Goal: Use online tool/utility: Utilize a website feature to perform a specific function

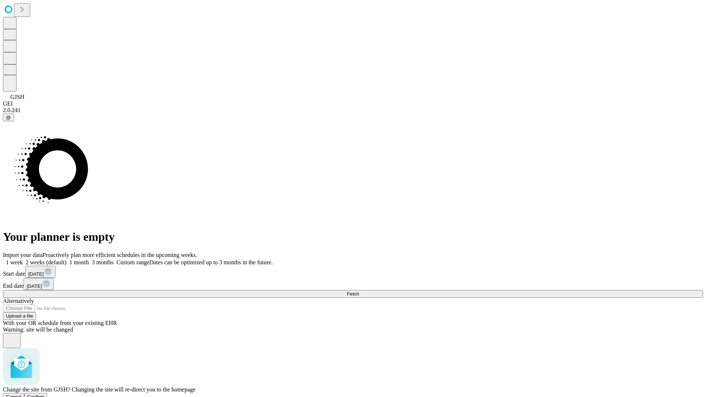
click at [45, 394] on span "Confirm" at bounding box center [35, 397] width 17 height 6
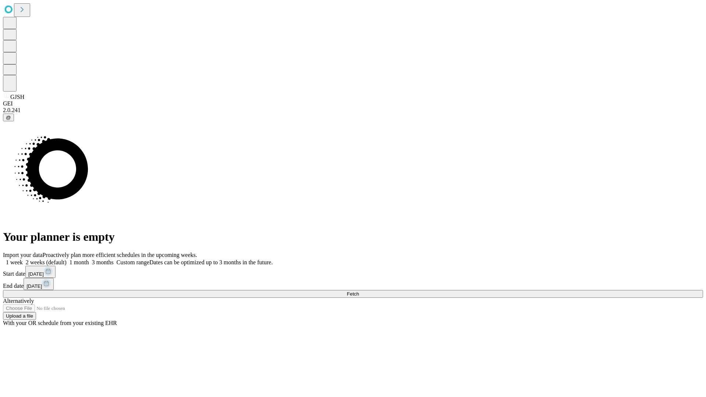
click at [89, 259] on label "1 month" at bounding box center [78, 262] width 22 height 6
click at [359, 291] on span "Fetch" at bounding box center [353, 294] width 12 height 6
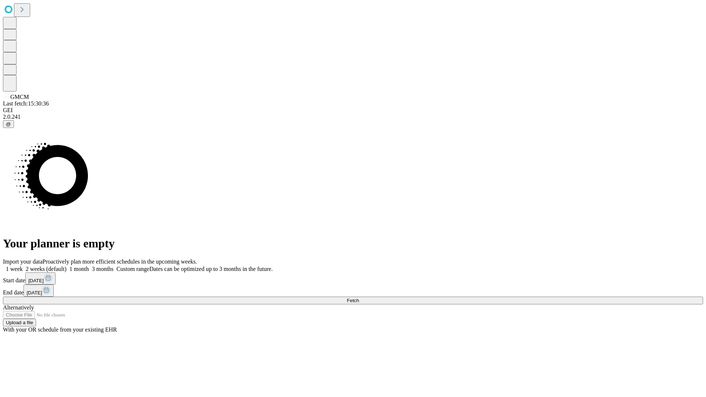
click at [89, 266] on label "1 month" at bounding box center [78, 269] width 22 height 6
click at [359, 298] on span "Fetch" at bounding box center [353, 301] width 12 height 6
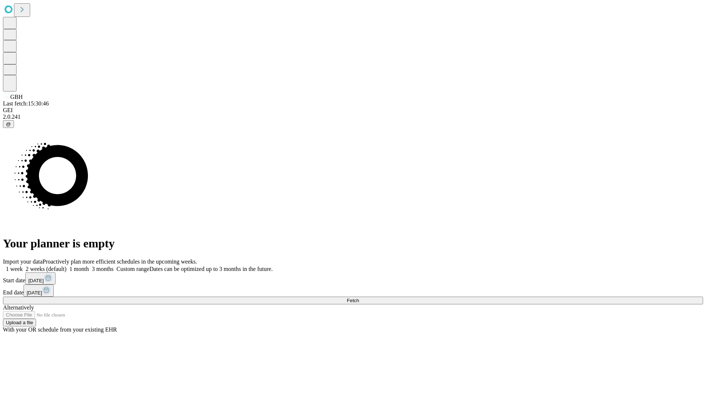
click at [89, 266] on label "1 month" at bounding box center [78, 269] width 22 height 6
click at [359, 298] on span "Fetch" at bounding box center [353, 301] width 12 height 6
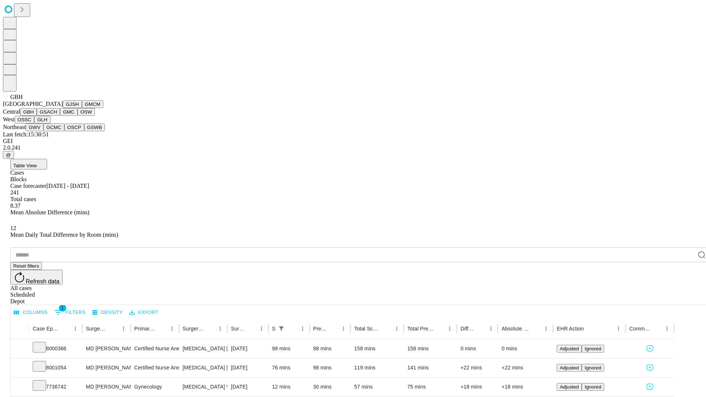
click at [57, 116] on button "GSACH" at bounding box center [48, 112] width 23 height 8
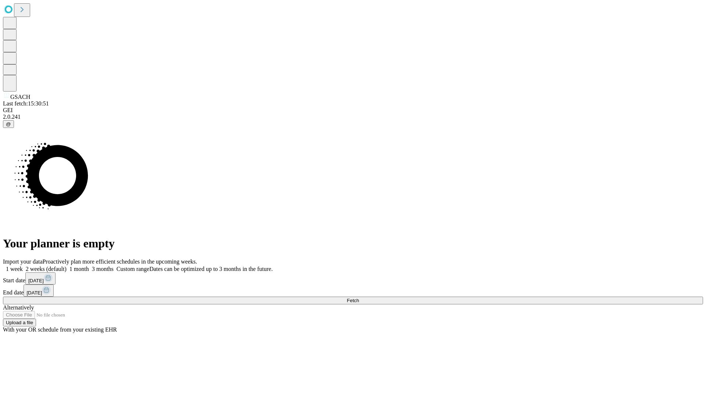
click at [89, 266] on label "1 month" at bounding box center [78, 269] width 22 height 6
click at [359, 298] on span "Fetch" at bounding box center [353, 301] width 12 height 6
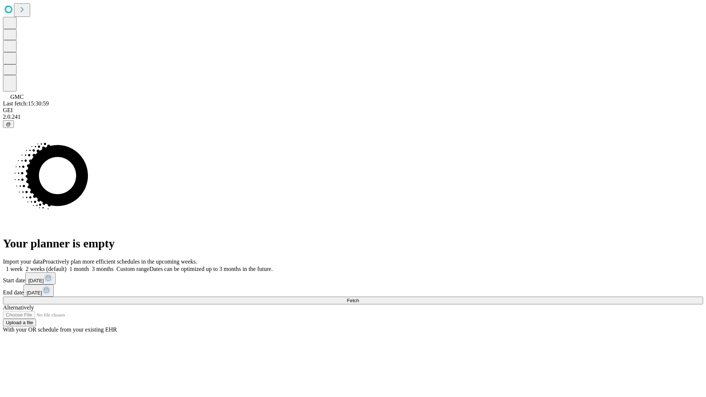
click at [89, 266] on label "1 month" at bounding box center [78, 269] width 22 height 6
click at [359, 298] on span "Fetch" at bounding box center [353, 301] width 12 height 6
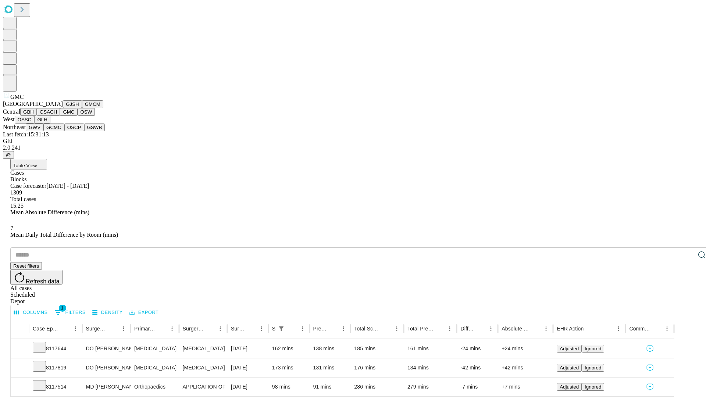
click at [78, 116] on button "OSW" at bounding box center [87, 112] width 18 height 8
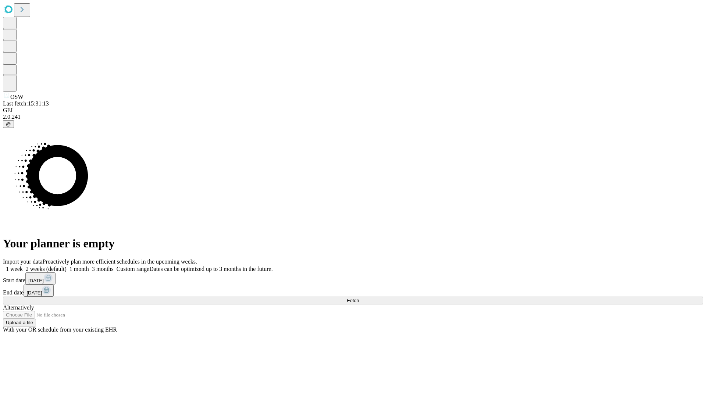
click at [89, 266] on label "1 month" at bounding box center [78, 269] width 22 height 6
click at [359, 298] on span "Fetch" at bounding box center [353, 301] width 12 height 6
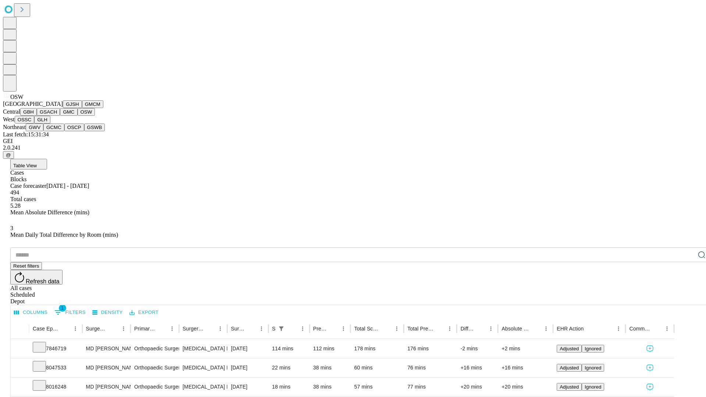
click at [35, 124] on button "OSSC" at bounding box center [25, 120] width 20 height 8
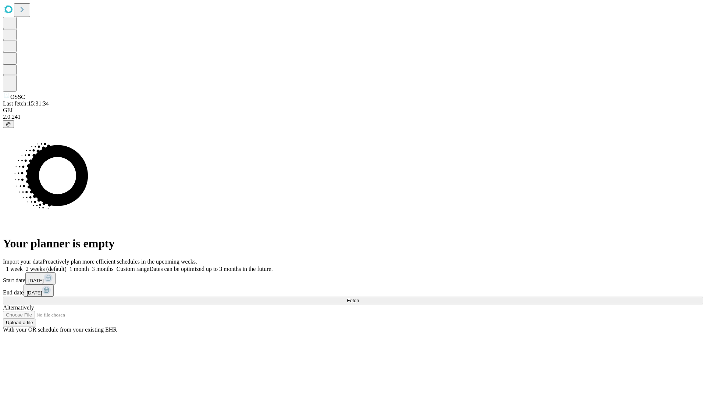
click at [89, 266] on label "1 month" at bounding box center [78, 269] width 22 height 6
click at [359, 298] on span "Fetch" at bounding box center [353, 301] width 12 height 6
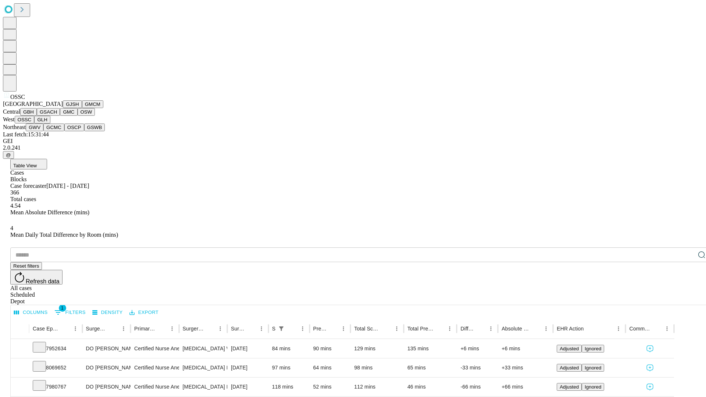
click at [50, 124] on button "GLH" at bounding box center [42, 120] width 16 height 8
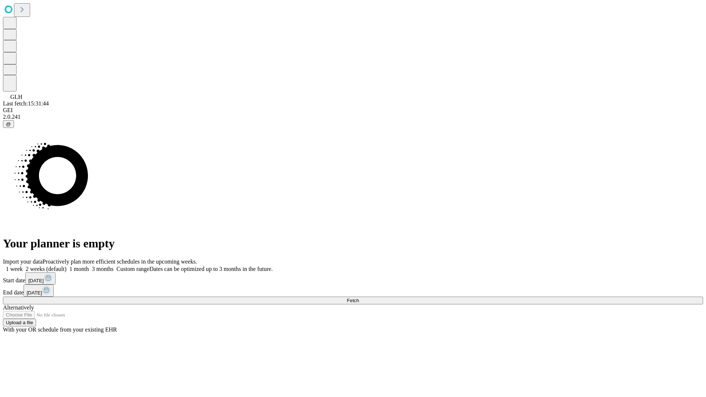
click at [89, 266] on label "1 month" at bounding box center [78, 269] width 22 height 6
click at [359, 298] on span "Fetch" at bounding box center [353, 301] width 12 height 6
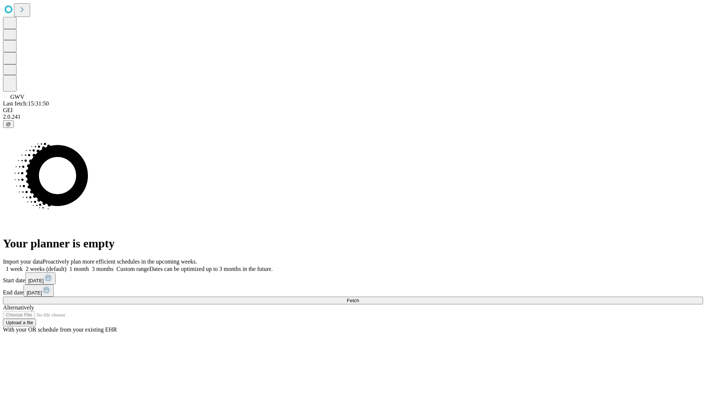
click at [89, 266] on label "1 month" at bounding box center [78, 269] width 22 height 6
click at [359, 298] on span "Fetch" at bounding box center [353, 301] width 12 height 6
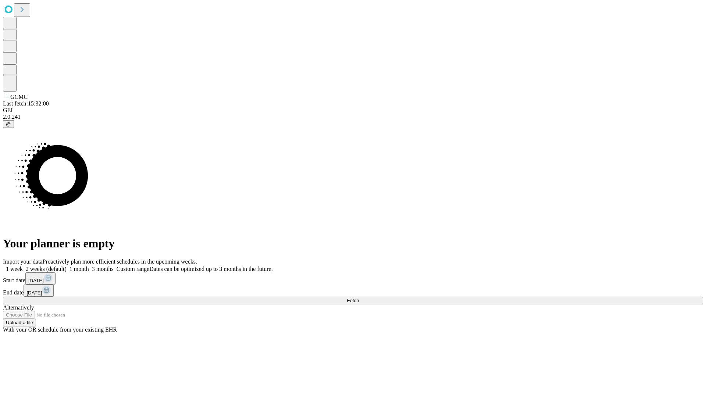
click at [89, 266] on label "1 month" at bounding box center [78, 269] width 22 height 6
click at [359, 298] on span "Fetch" at bounding box center [353, 301] width 12 height 6
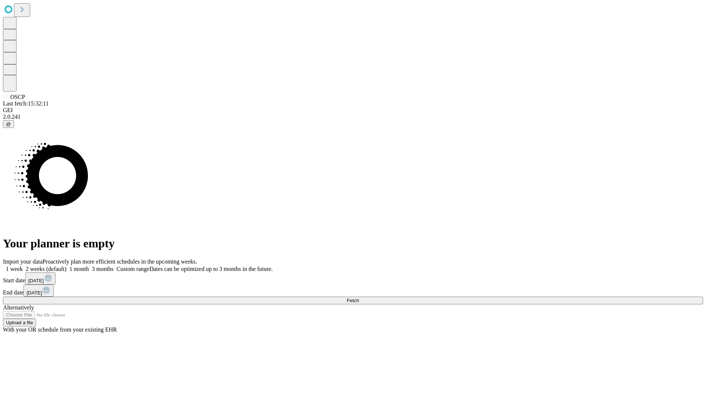
click at [359, 298] on span "Fetch" at bounding box center [353, 301] width 12 height 6
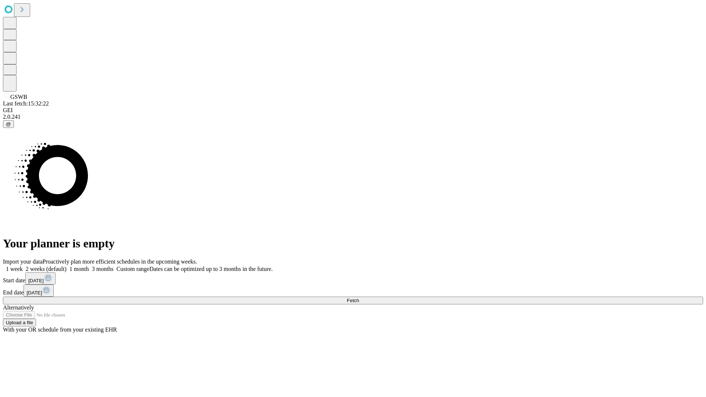
click at [89, 266] on label "1 month" at bounding box center [78, 269] width 22 height 6
click at [359, 298] on span "Fetch" at bounding box center [353, 301] width 12 height 6
